Goal: Communication & Community: Answer question/provide support

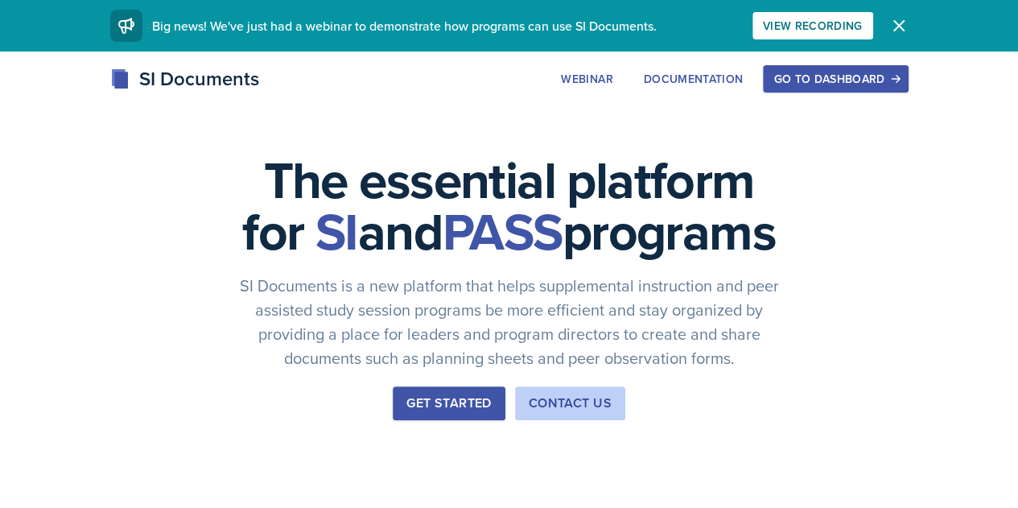
click at [896, 84] on div "Go to Dashboard" at bounding box center [835, 78] width 124 height 13
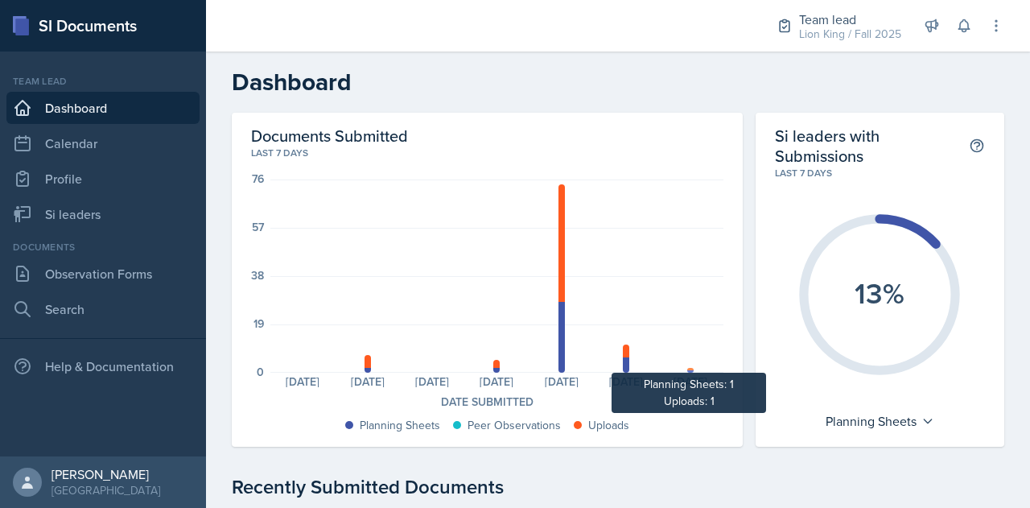
click at [687, 368] on div at bounding box center [690, 369] width 6 height 2
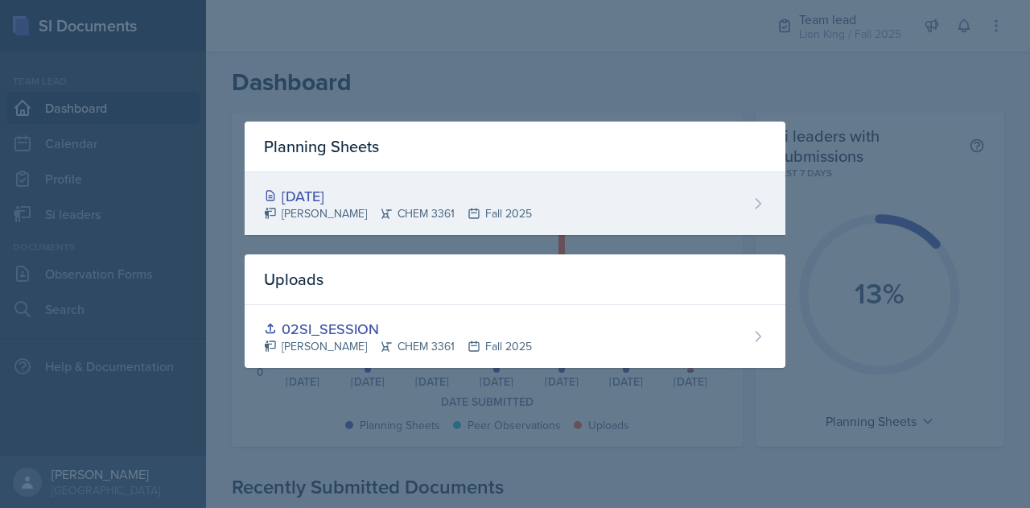
click at [333, 188] on div "[DATE]" at bounding box center [398, 196] width 268 height 22
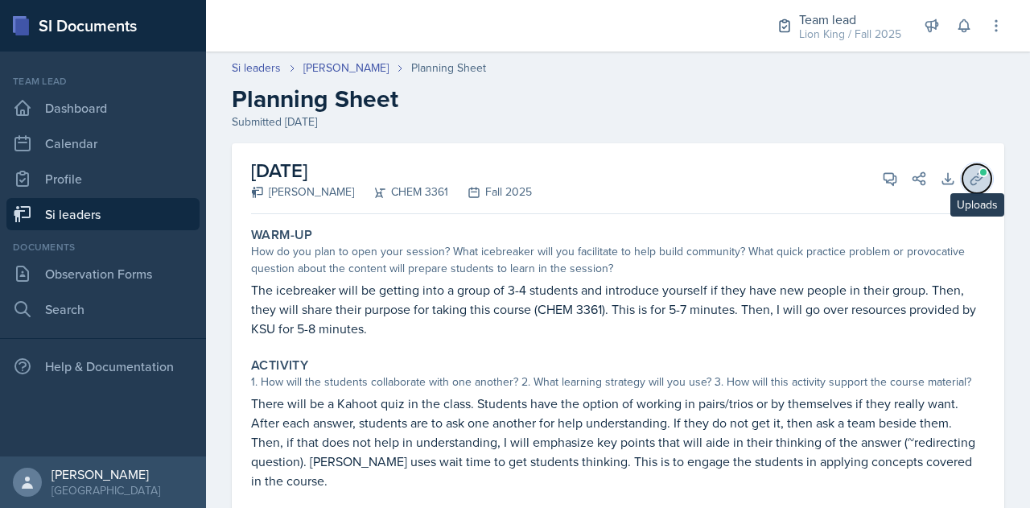
click at [978, 170] on span at bounding box center [983, 172] width 10 height 10
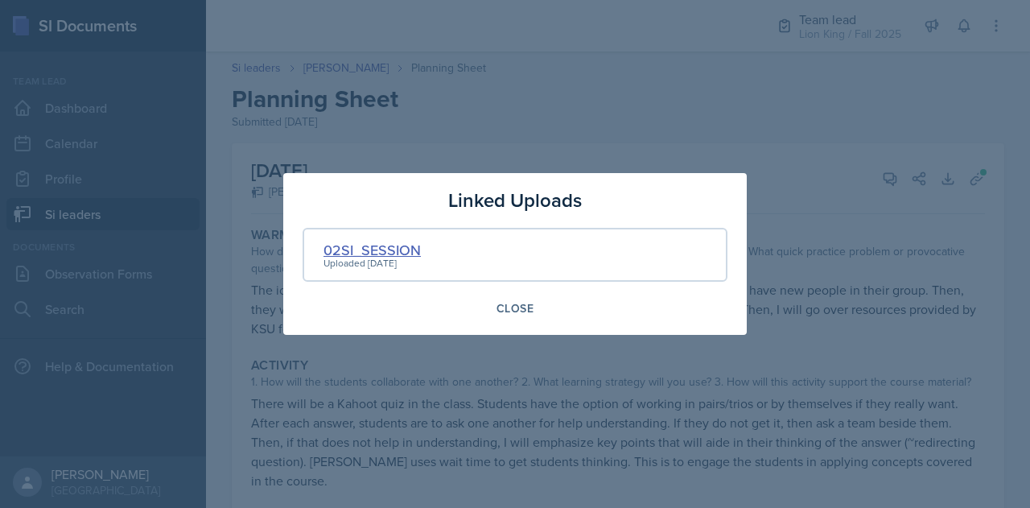
click at [367, 251] on div "02SI_SESSION" at bounding box center [371, 250] width 97 height 22
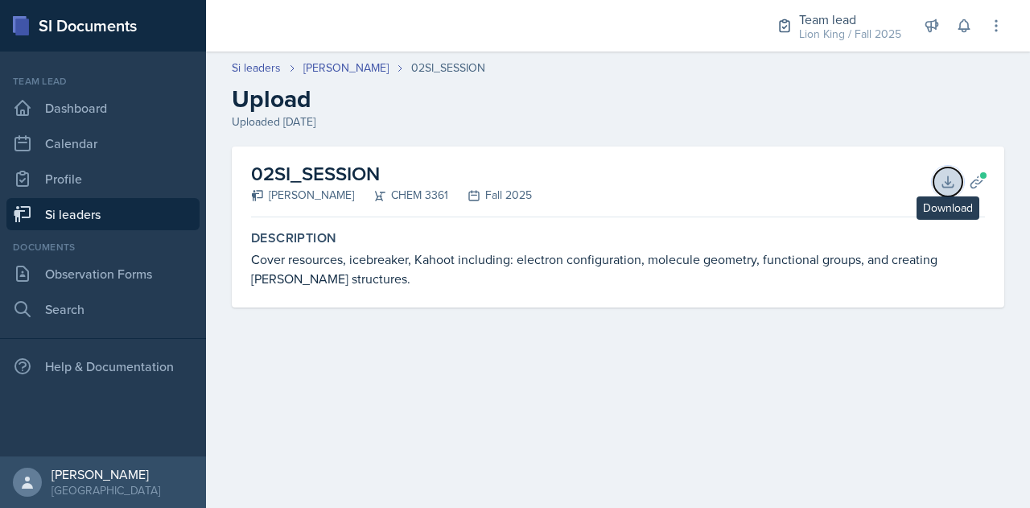
click at [948, 187] on icon at bounding box center [947, 181] width 10 height 10
click at [979, 180] on icon at bounding box center [977, 182] width 16 height 16
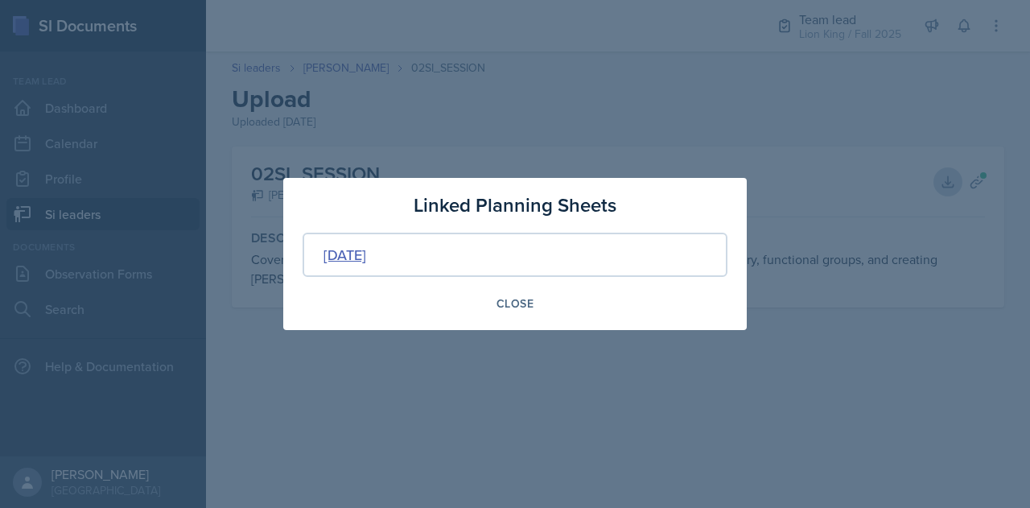
click at [366, 260] on div "[DATE]" at bounding box center [344, 255] width 43 height 22
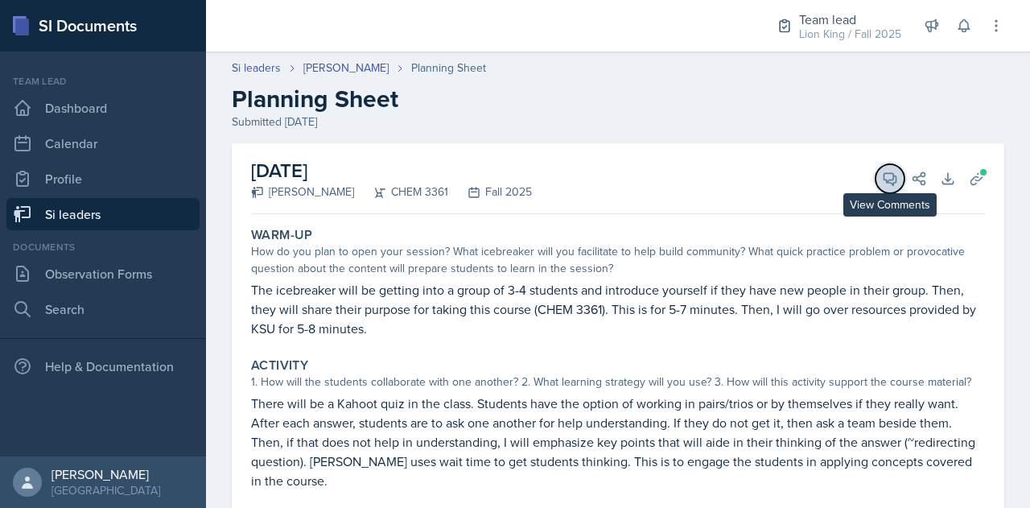
click at [875, 172] on button "View Comments" at bounding box center [889, 178] width 29 height 29
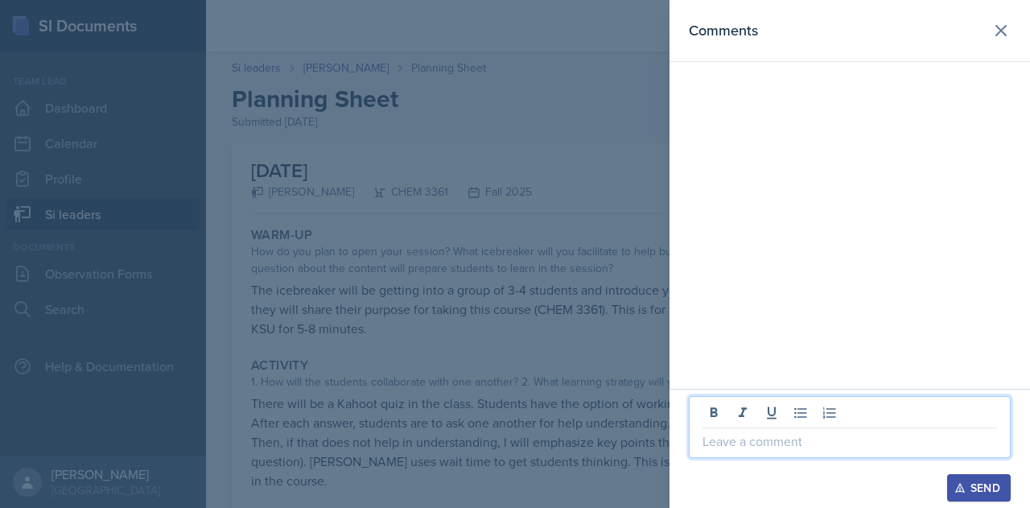
click at [772, 442] on p at bounding box center [849, 440] width 294 height 19
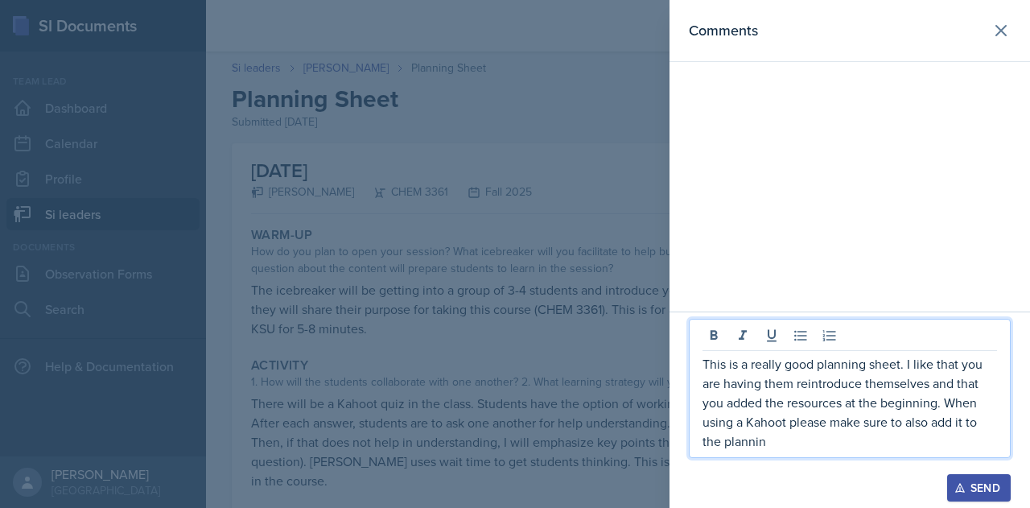
click at [975, 426] on p "This is a really good planning sheet. I like that you are having them reintrodu…" at bounding box center [849, 402] width 294 height 97
click at [778, 447] on p "This is a really good planning sheet. I like that you are having them reintrodu…" at bounding box center [849, 402] width 294 height 97
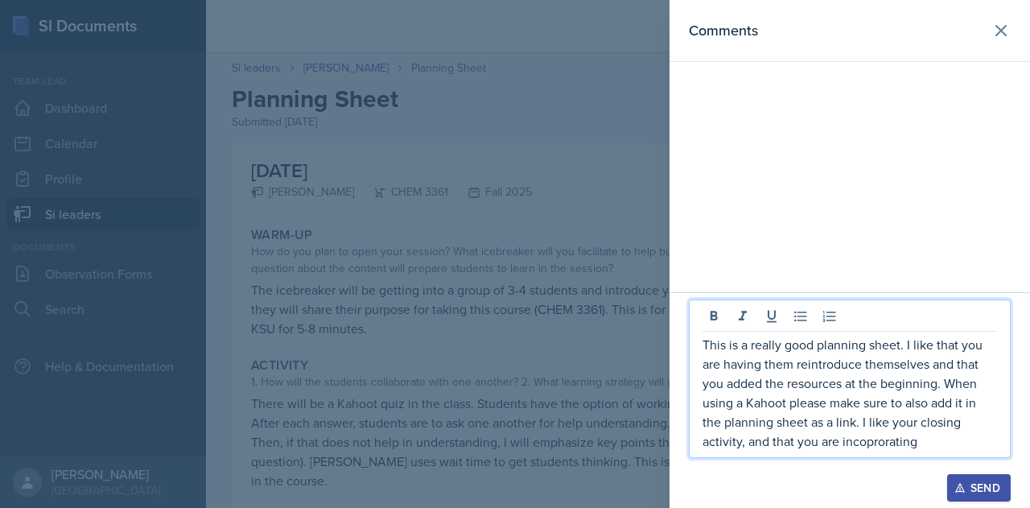
click at [871, 445] on p "This is a really good planning sheet. I like that you are having them reintrodu…" at bounding box center [849, 393] width 294 height 116
click at [938, 442] on p "This is a really good planning sheet. I like that you are having them reintrodu…" at bounding box center [849, 393] width 294 height 116
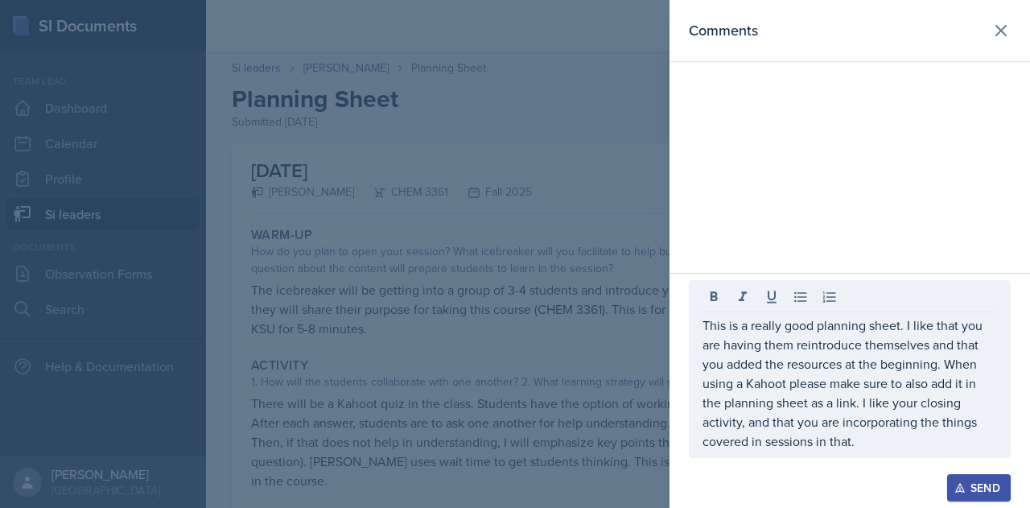
click at [967, 486] on div "Send" at bounding box center [978, 487] width 43 height 13
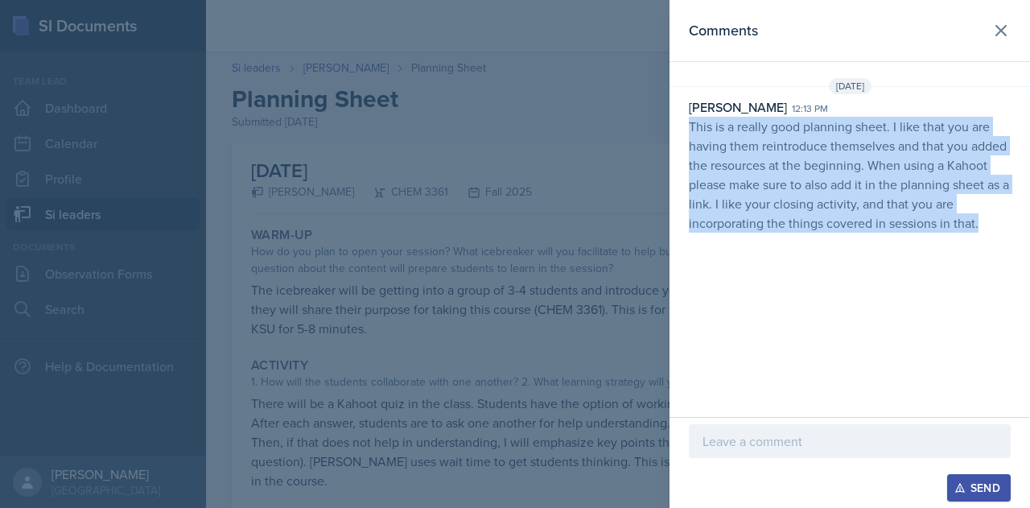
drag, startPoint x: 698, startPoint y: 133, endPoint x: 998, endPoint y: 258, distance: 325.3
click at [998, 258] on div "Comments [DATE][STREET_ADDRESS][PERSON_NAME] 12:13 pm This is a really good pla…" at bounding box center [849, 208] width 360 height 417
copy p "This is a really good planning sheet. I like that you are having them reintrodu…"
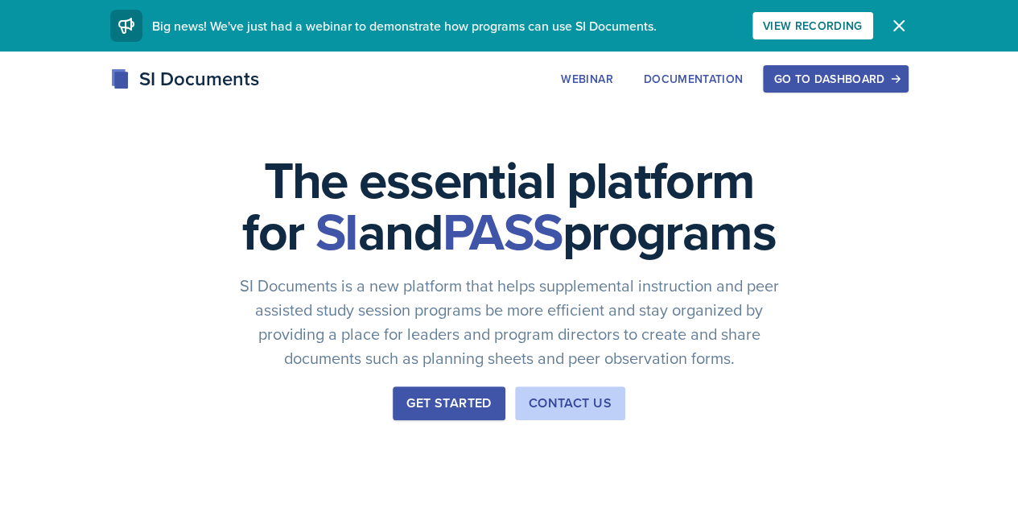
click at [893, 79] on div "Go to Dashboard" at bounding box center [835, 78] width 124 height 13
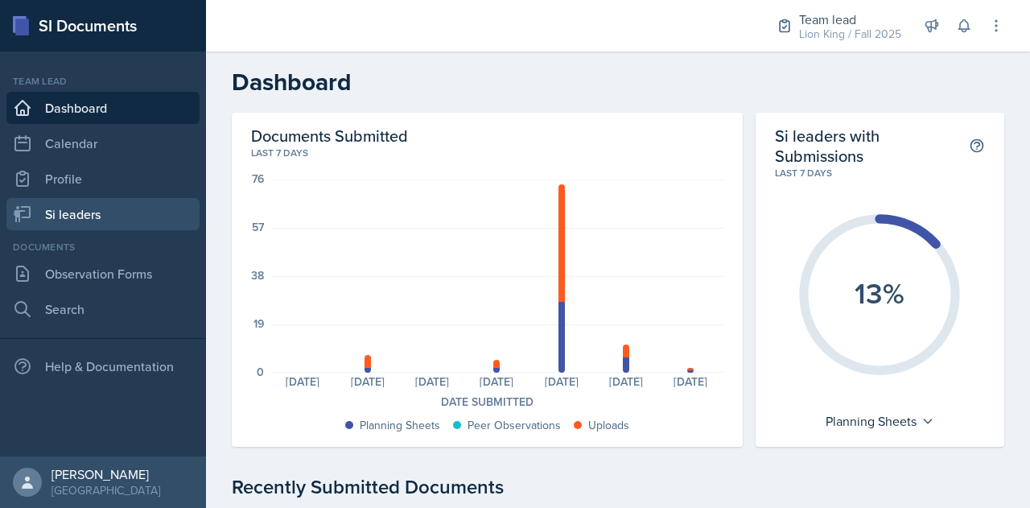
click at [95, 211] on link "Si leaders" at bounding box center [102, 214] width 193 height 32
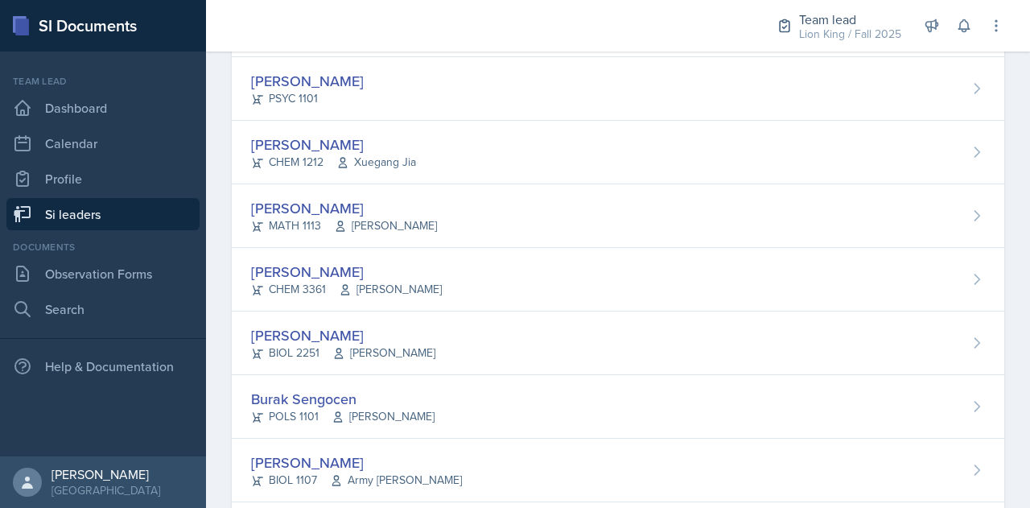
scroll to position [918, 0]
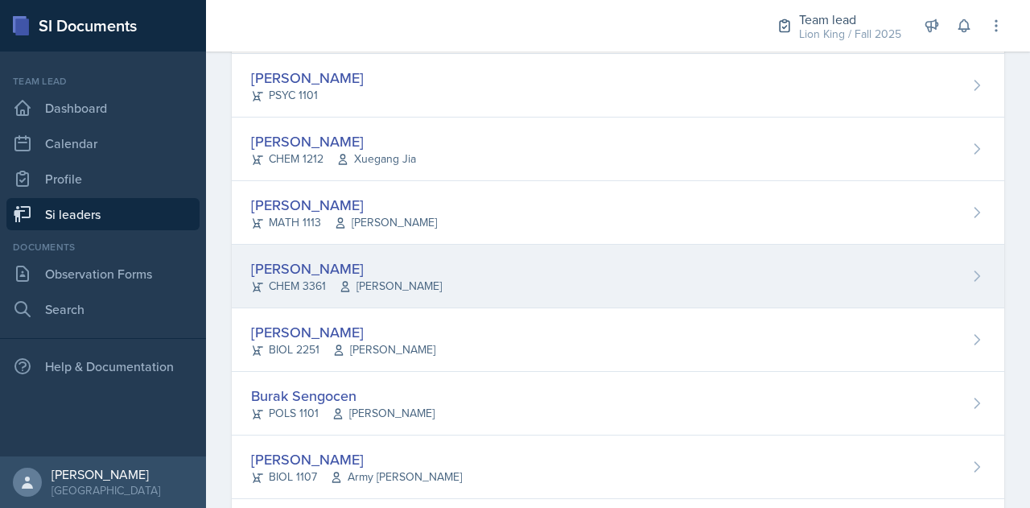
click at [349, 257] on div "[PERSON_NAME]" at bounding box center [346, 268] width 191 height 22
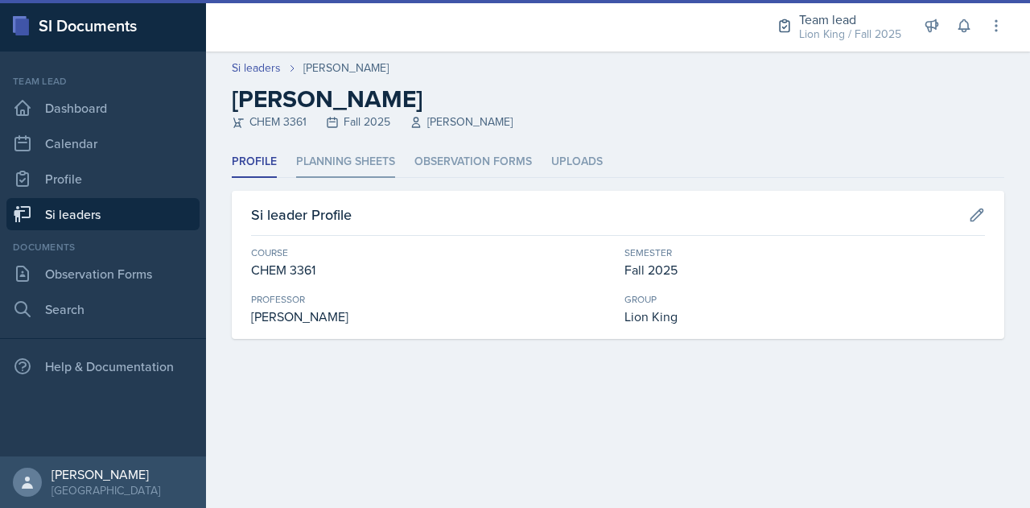
click at [340, 171] on li "Planning Sheets" at bounding box center [345, 161] width 99 height 31
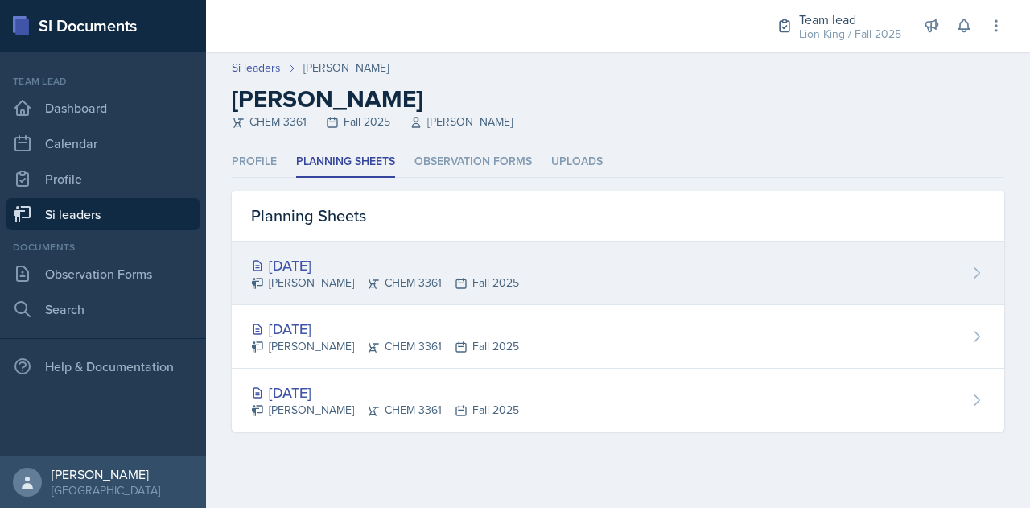
click at [323, 268] on div "[DATE]" at bounding box center [385, 265] width 268 height 22
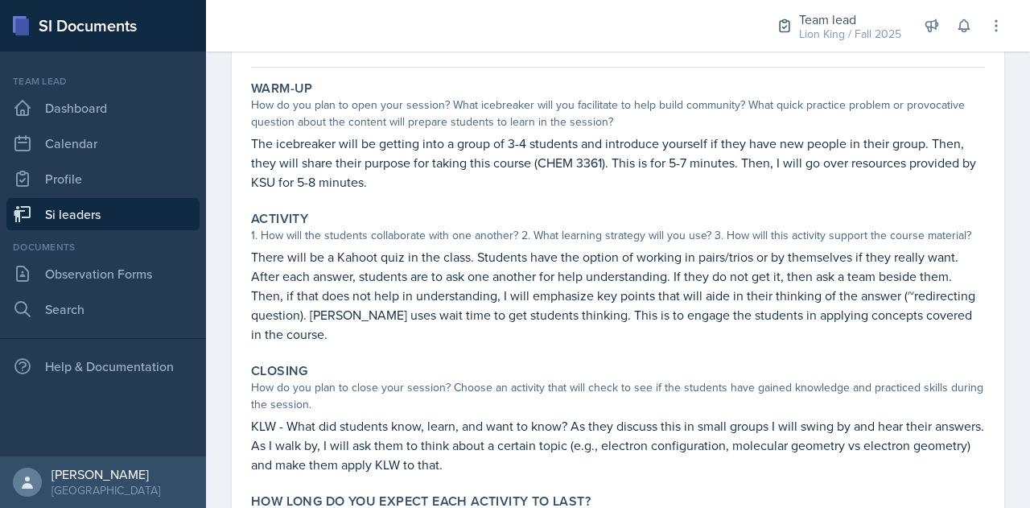
scroll to position [147, 0]
